Goal: Task Accomplishment & Management: Manage account settings

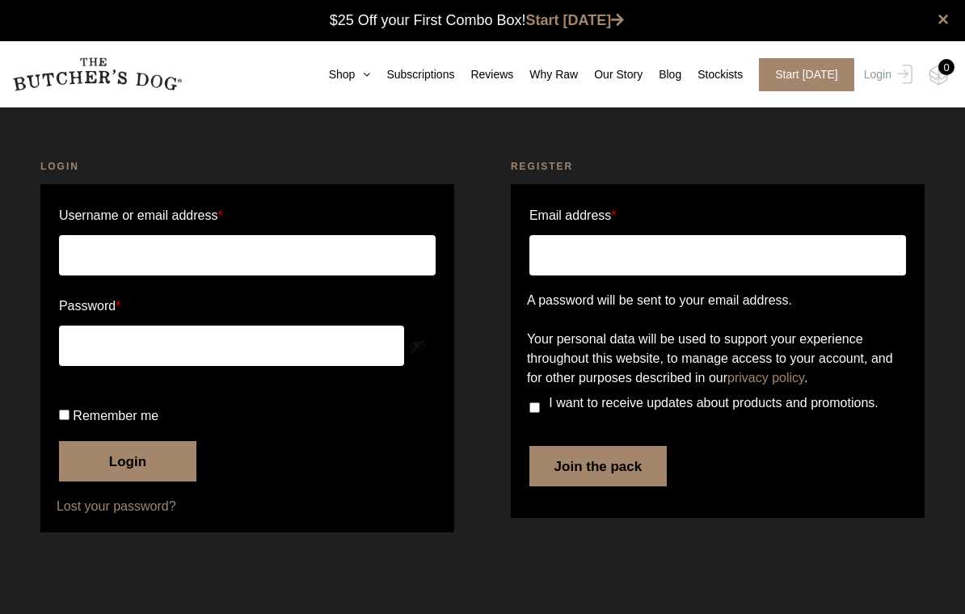
click at [106, 250] on input "Username or email address *" at bounding box center [247, 255] width 376 height 40
type input "[EMAIL_ADDRESS][DOMAIN_NAME]"
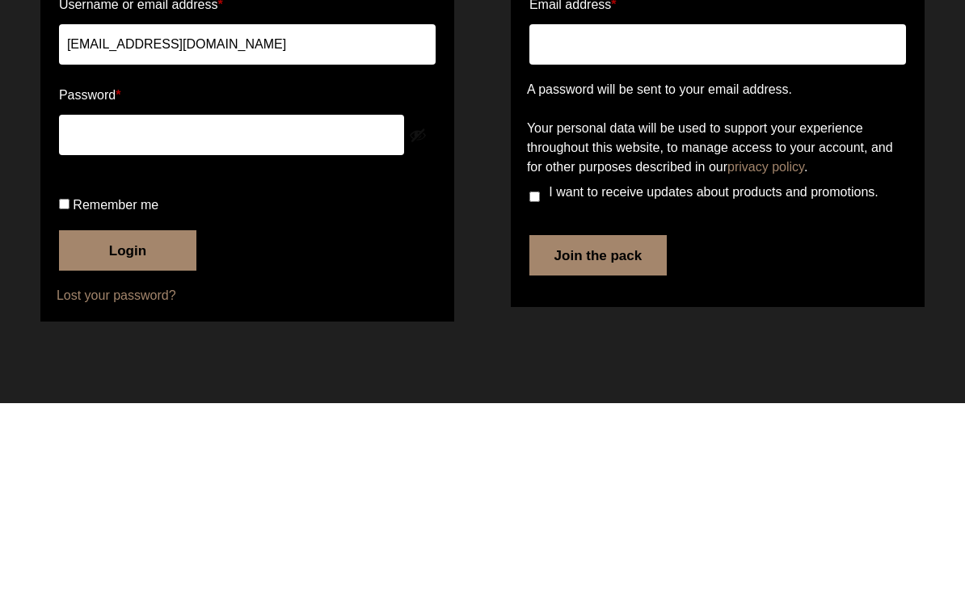
scroll to position [16, 0]
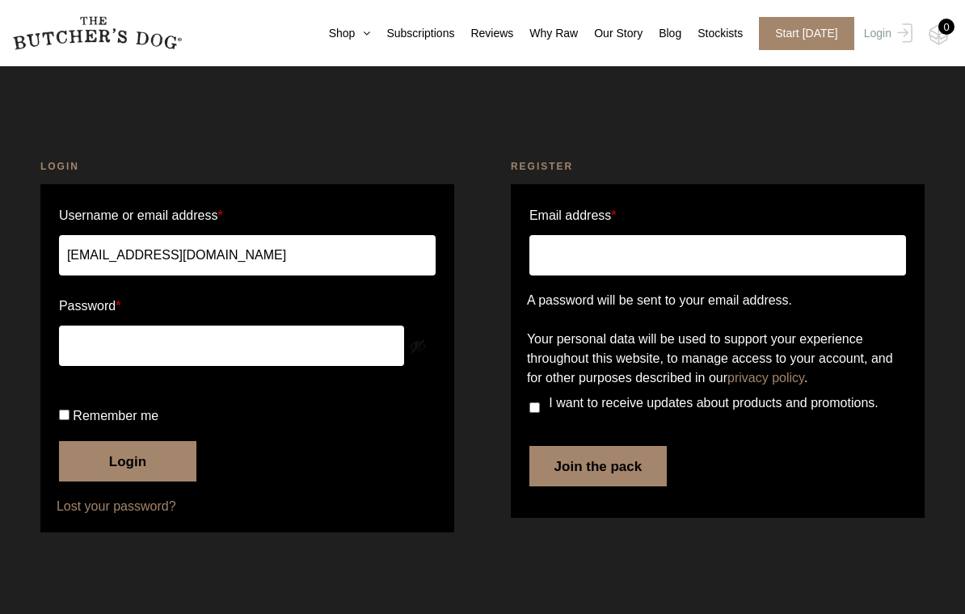
click at [137, 482] on button "Login" at bounding box center [127, 461] width 137 height 40
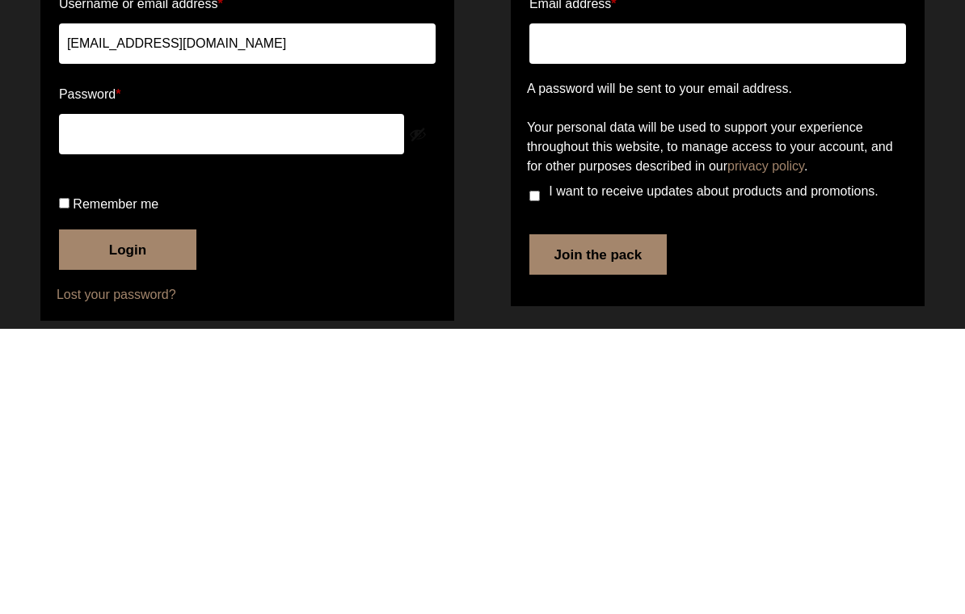
scroll to position [90, 0]
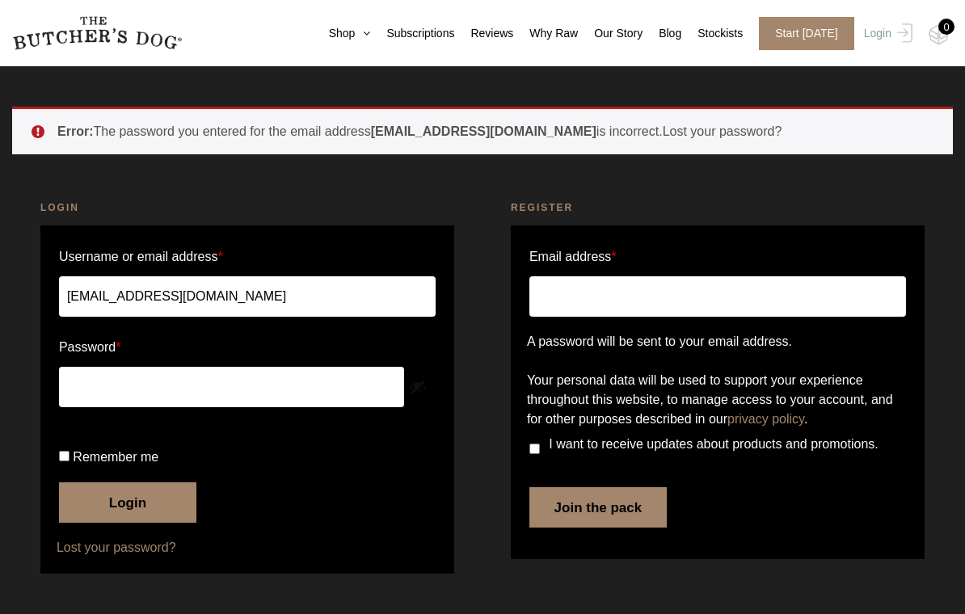
click at [128, 498] on button "Login" at bounding box center [127, 502] width 137 height 40
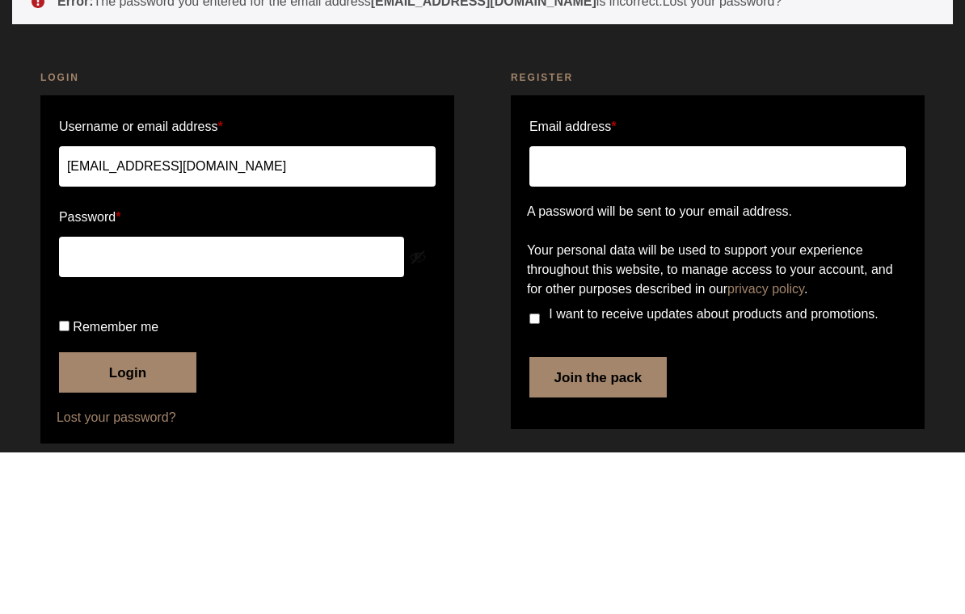
scroll to position [90, 0]
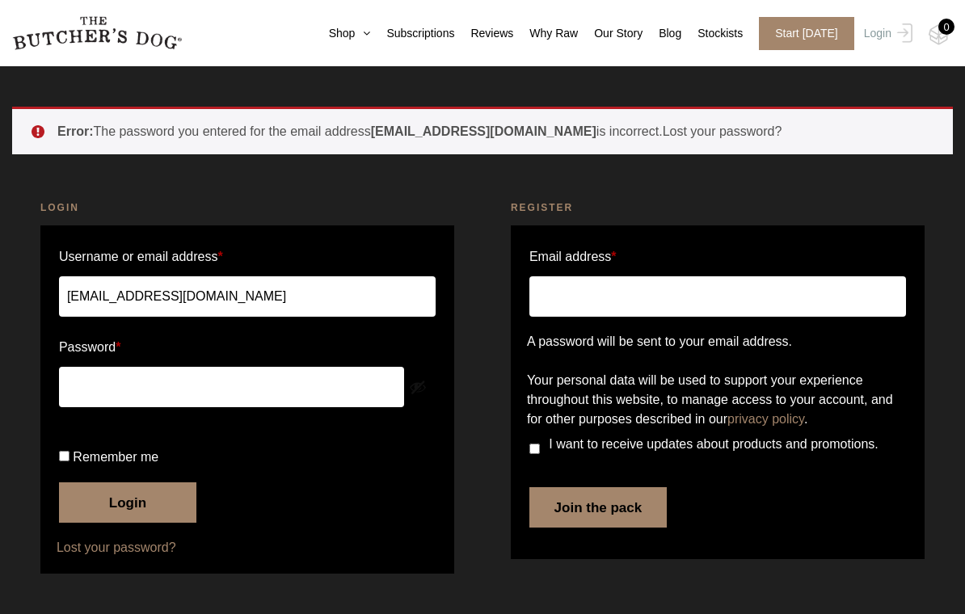
click at [144, 501] on button "Login" at bounding box center [127, 502] width 137 height 40
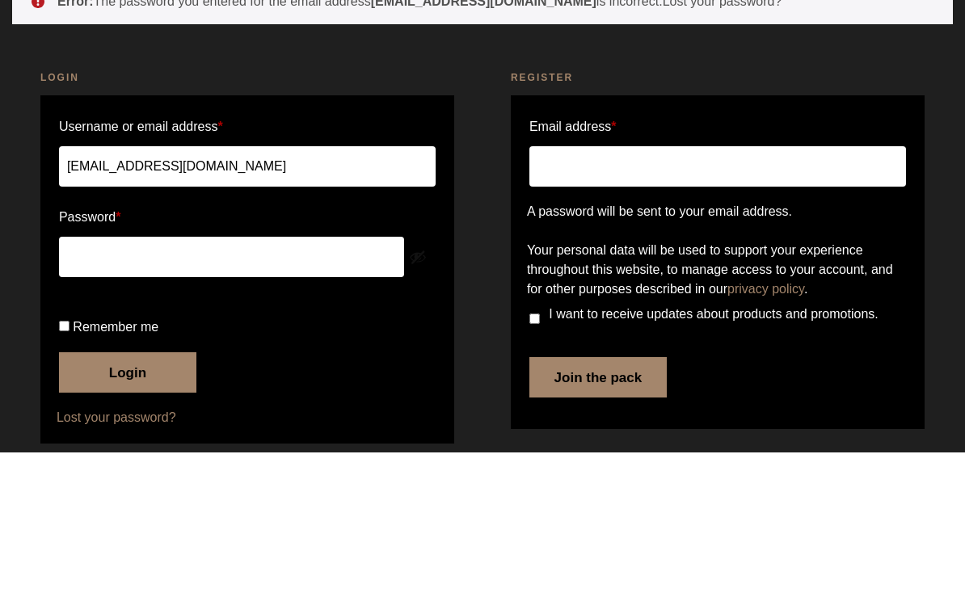
scroll to position [90, 0]
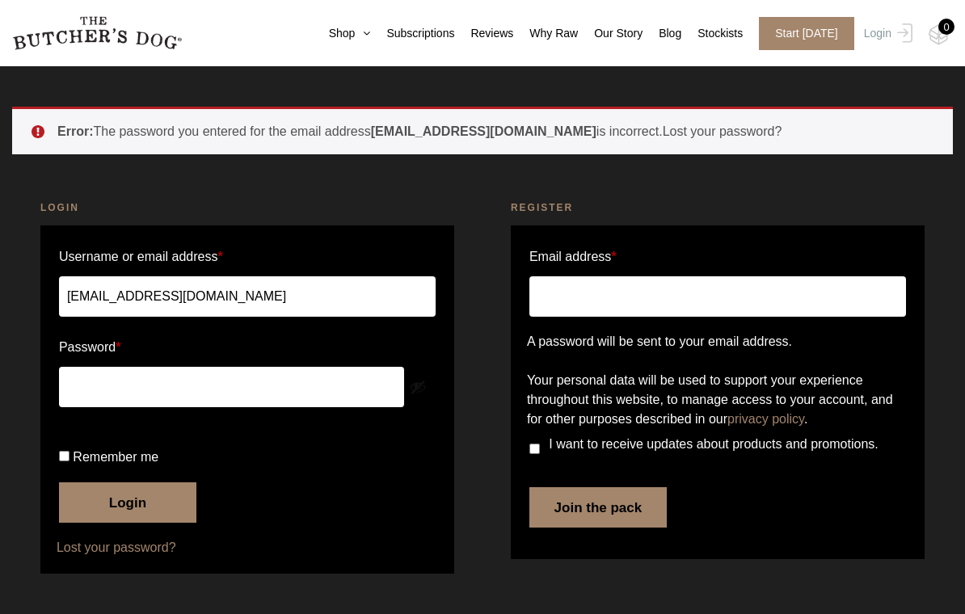
click at [135, 493] on button "Login" at bounding box center [127, 502] width 137 height 40
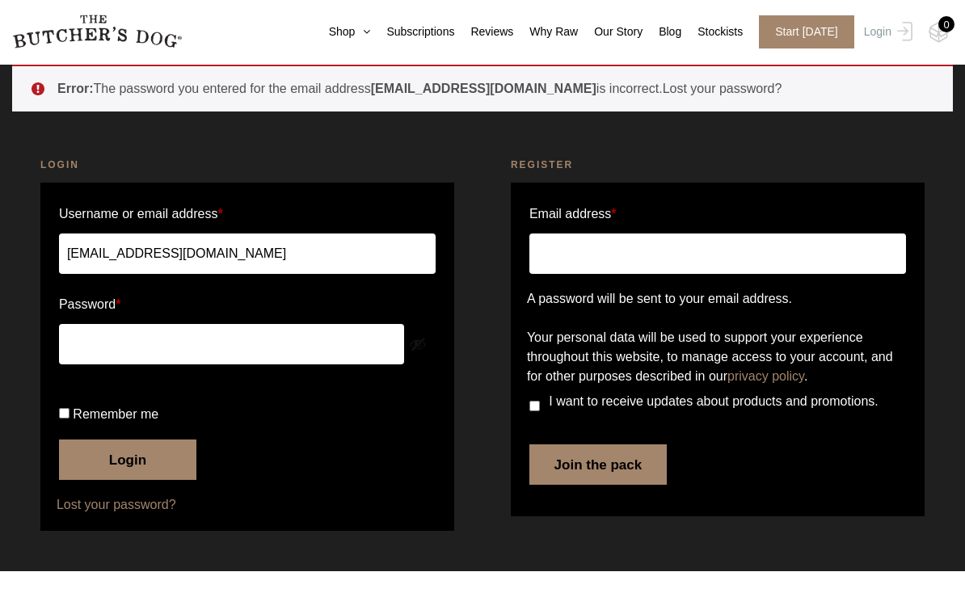
scroll to position [65, 0]
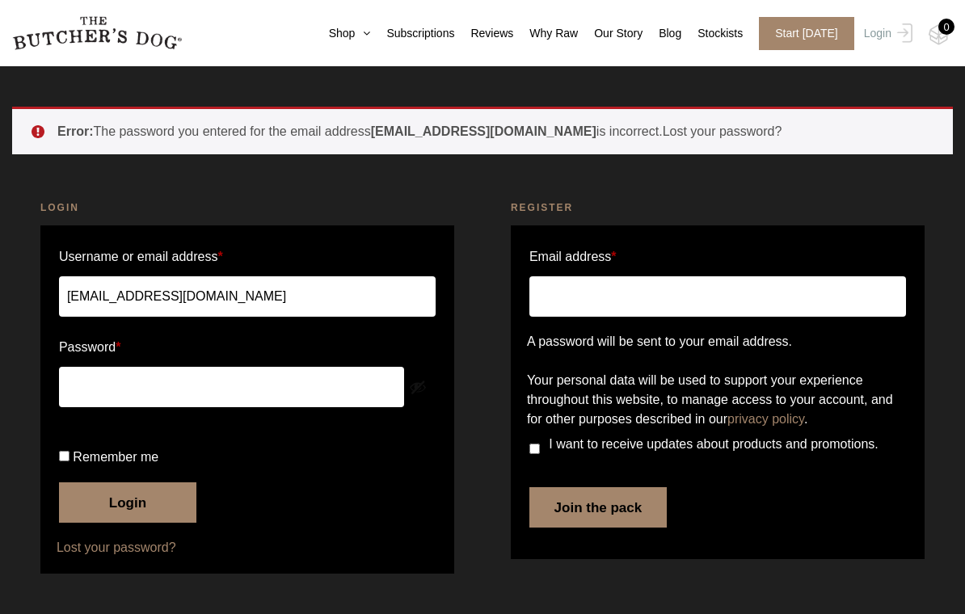
click at [153, 511] on button "Login" at bounding box center [127, 502] width 137 height 40
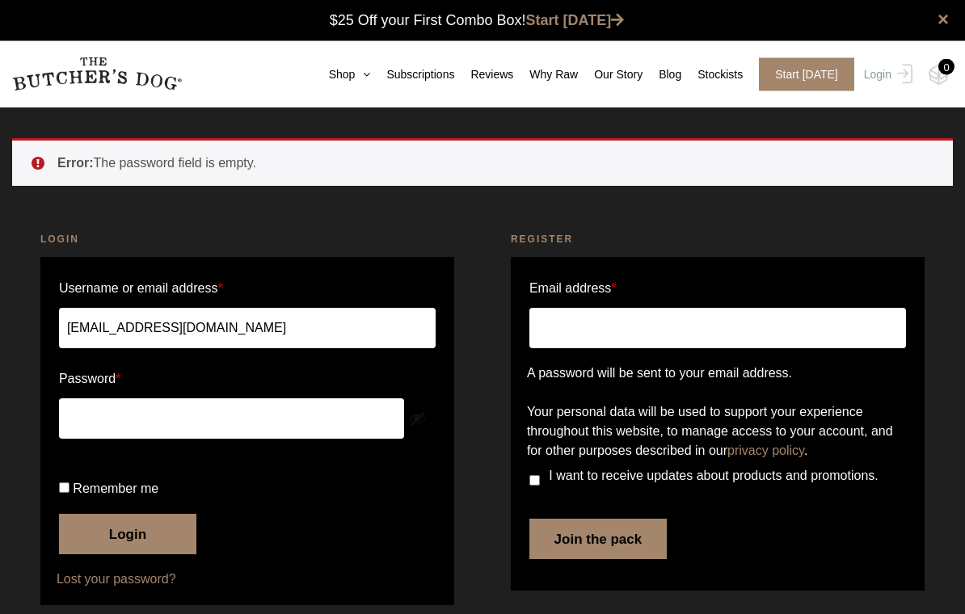
click at [943, 23] on link "×" at bounding box center [942, 19] width 11 height 19
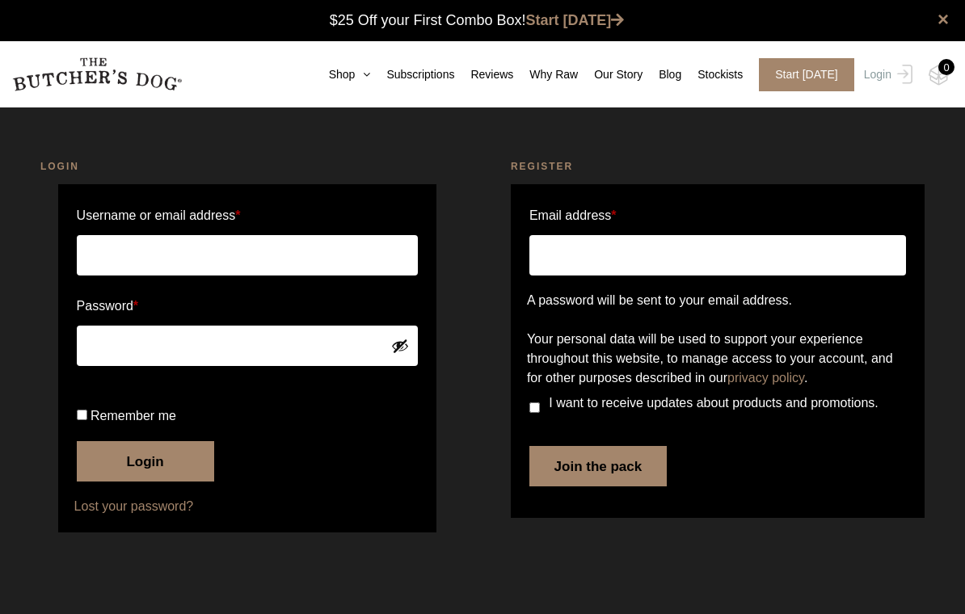
click at [107, 251] on input "Username or email address *" at bounding box center [248, 255] width 342 height 40
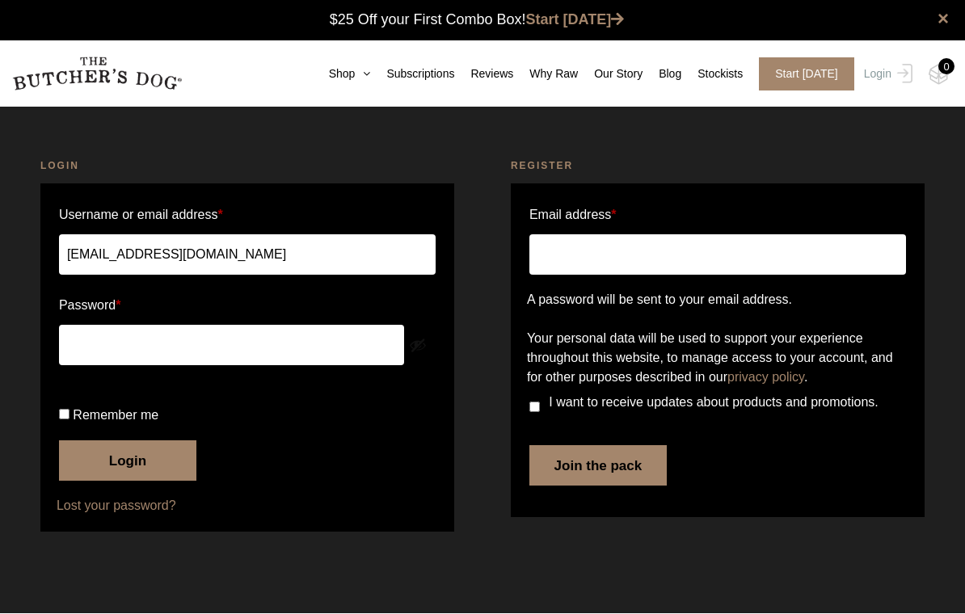
scroll to position [1, 0]
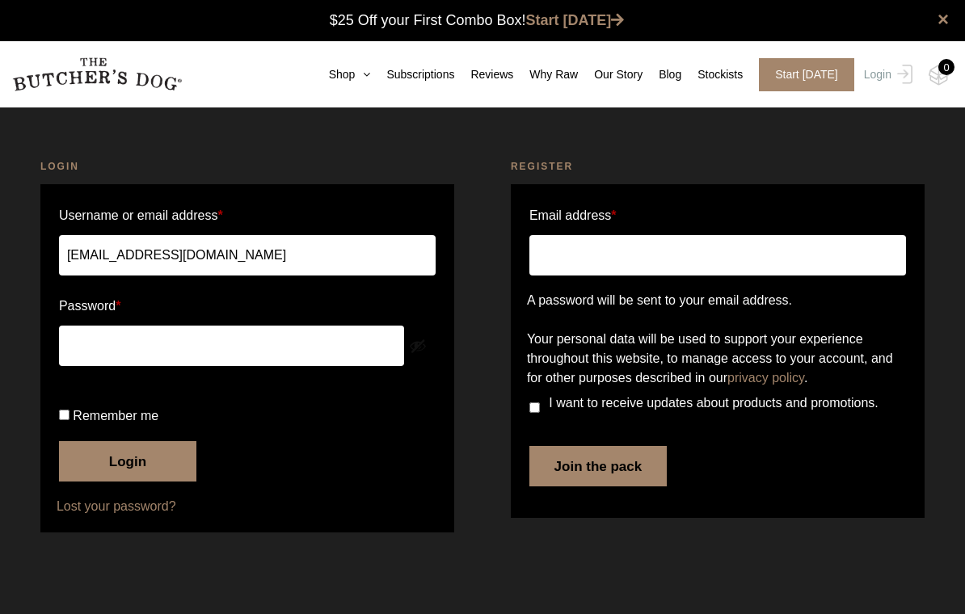
type input "[EMAIL_ADDRESS][DOMAIN_NAME]"
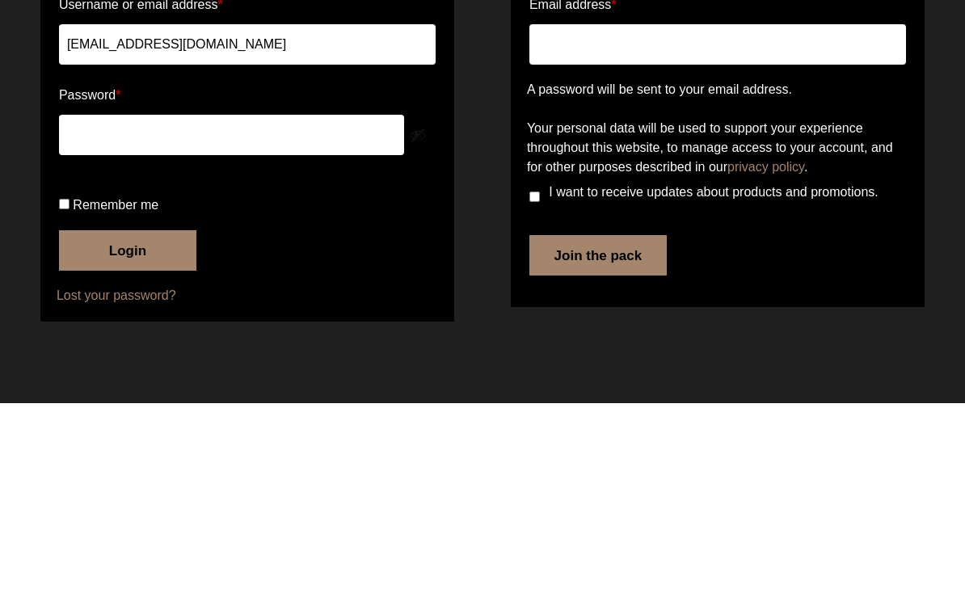
scroll to position [16, 0]
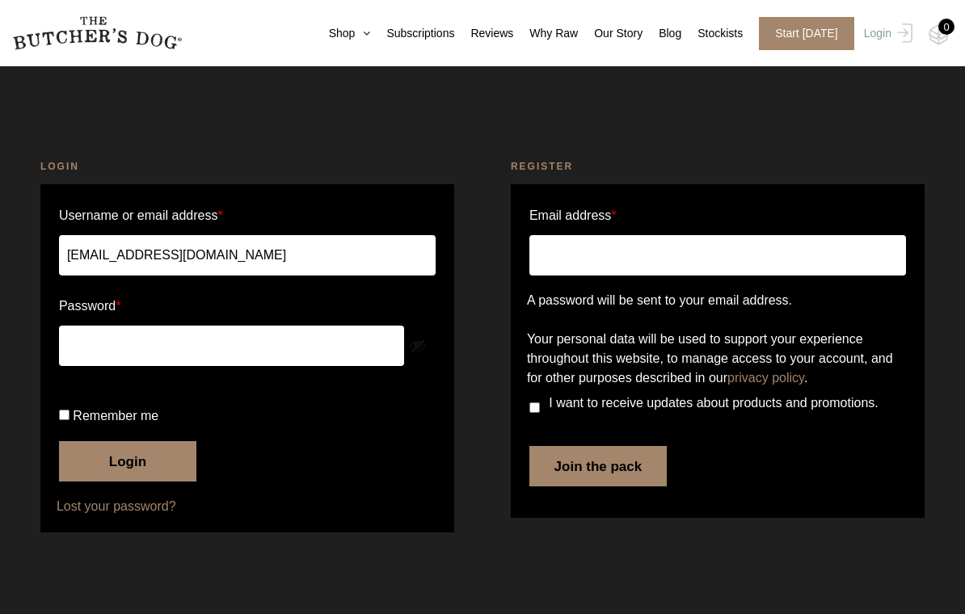
click at [144, 482] on button "Login" at bounding box center [127, 461] width 137 height 40
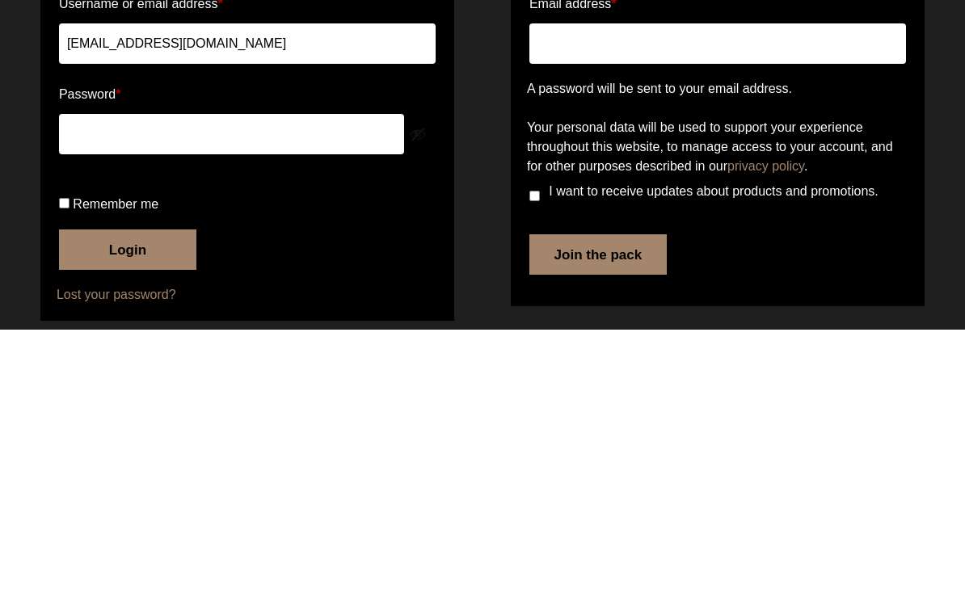
scroll to position [90, 0]
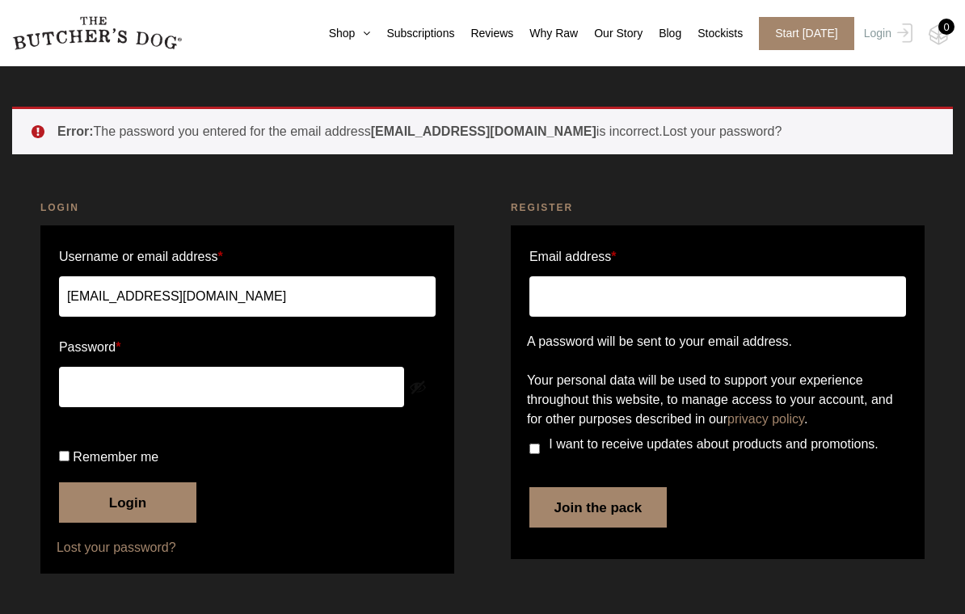
click at [149, 494] on button "Login" at bounding box center [127, 502] width 137 height 40
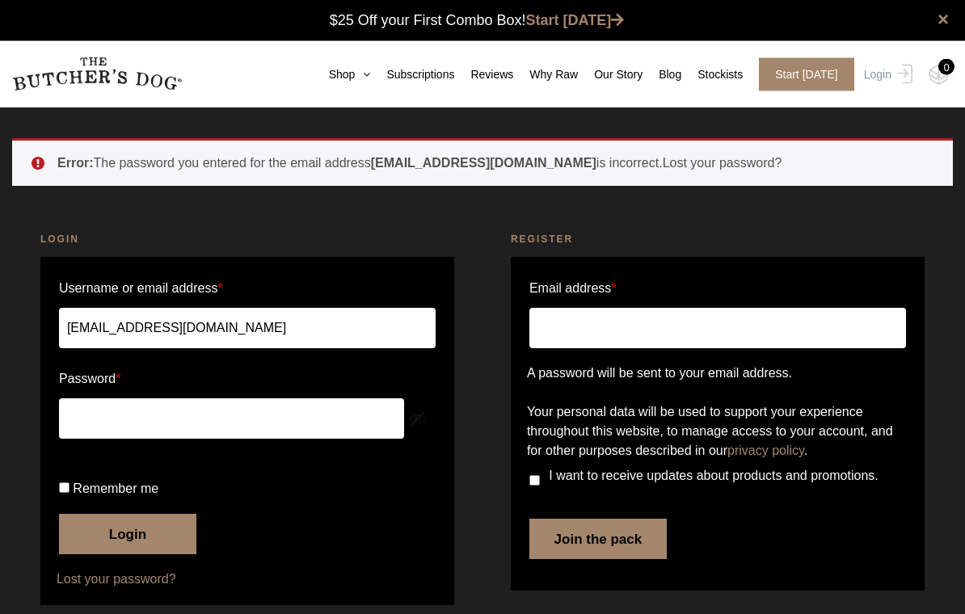
scroll to position [1, 0]
click at [944, 28] on link "×" at bounding box center [942, 19] width 11 height 19
